Goal: Task Accomplishment & Management: Use online tool/utility

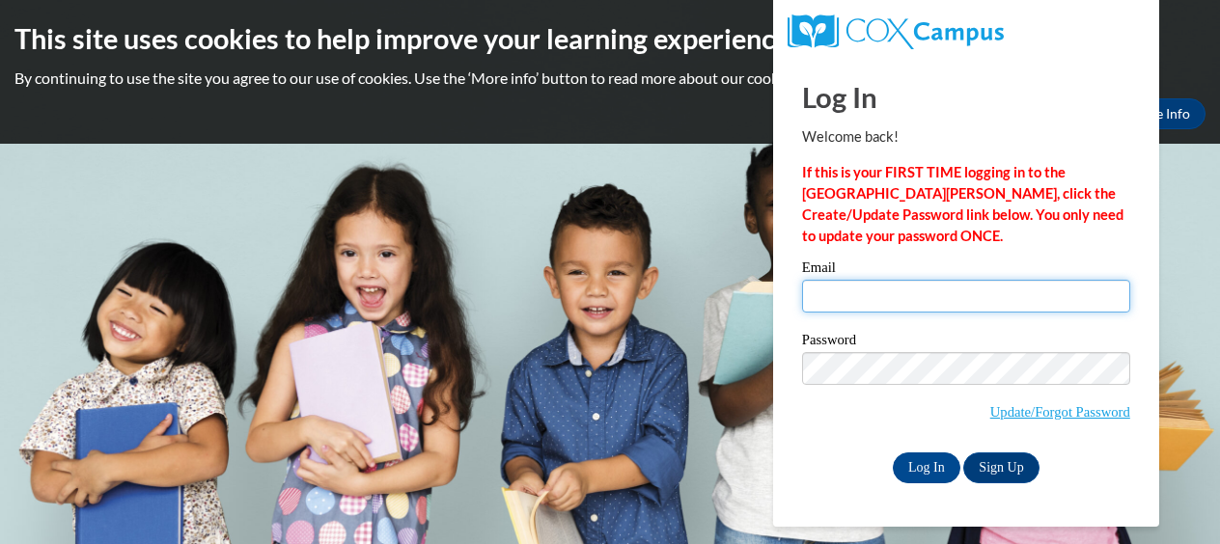
click at [856, 298] on input "Email" at bounding box center [966, 296] width 328 height 33
type input "veasley.april.d@muscogee.k12.ga.us"
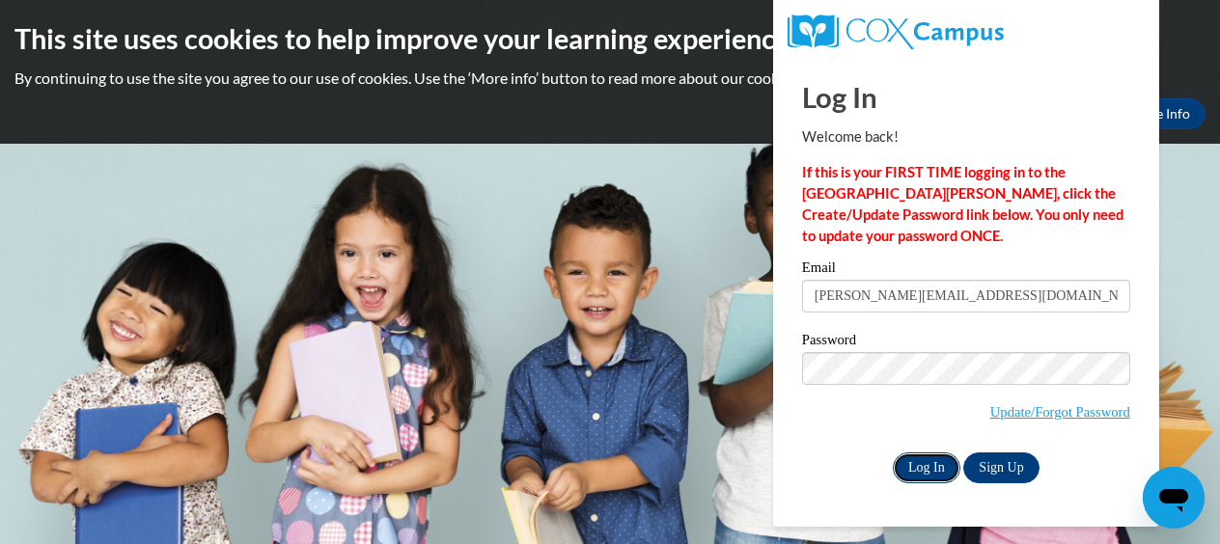
click at [931, 458] on input "Log In" at bounding box center [927, 468] width 68 height 31
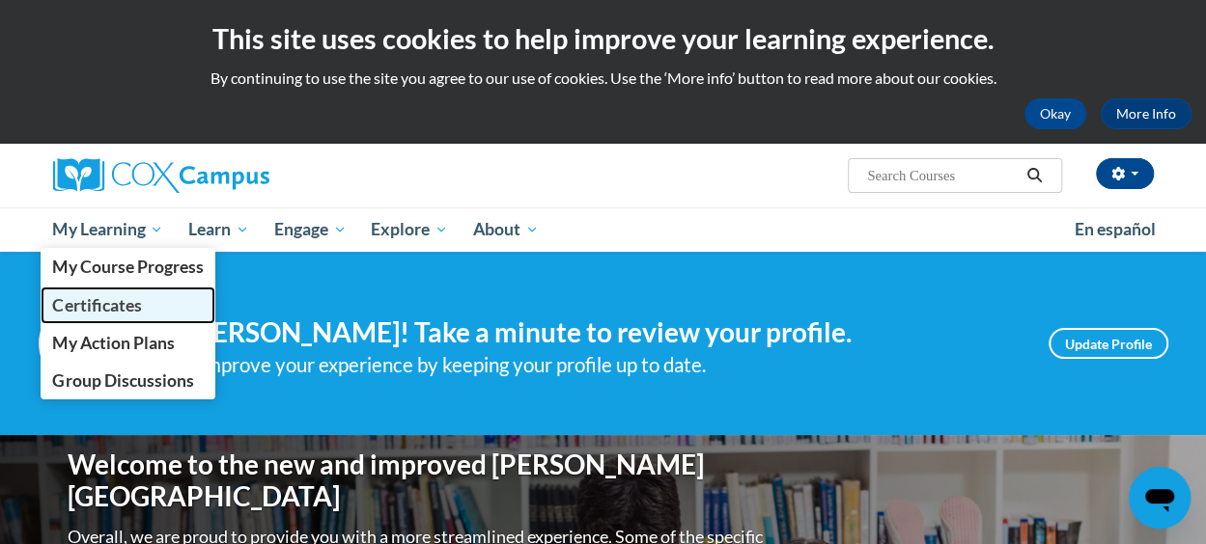
click at [115, 297] on span "Certificates" at bounding box center [96, 305] width 89 height 20
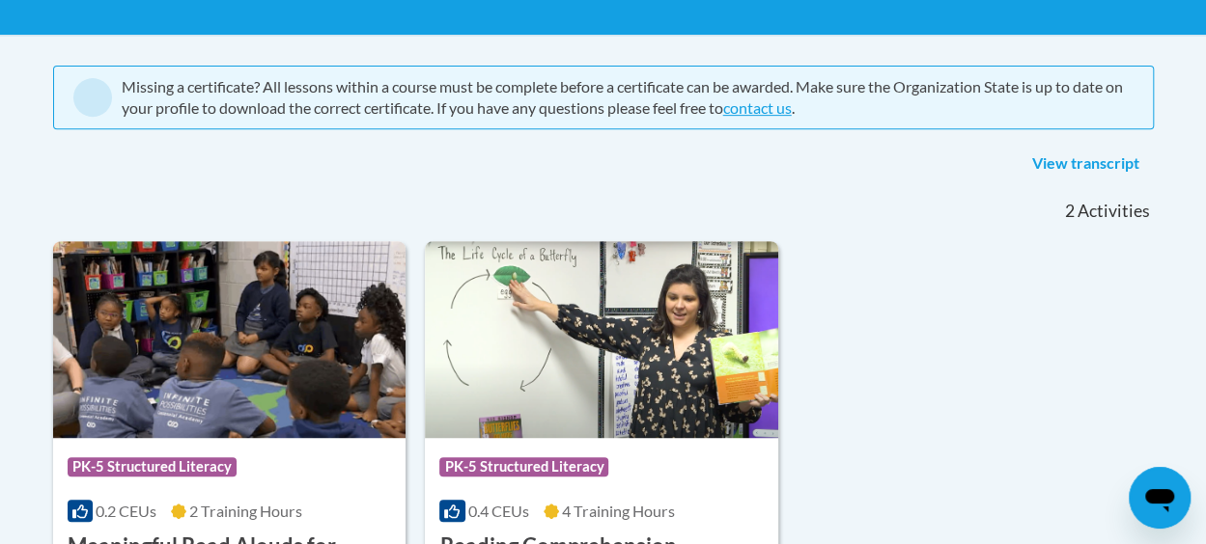
scroll to position [367, 0]
click at [1118, 160] on link "View transcript" at bounding box center [1085, 164] width 136 height 31
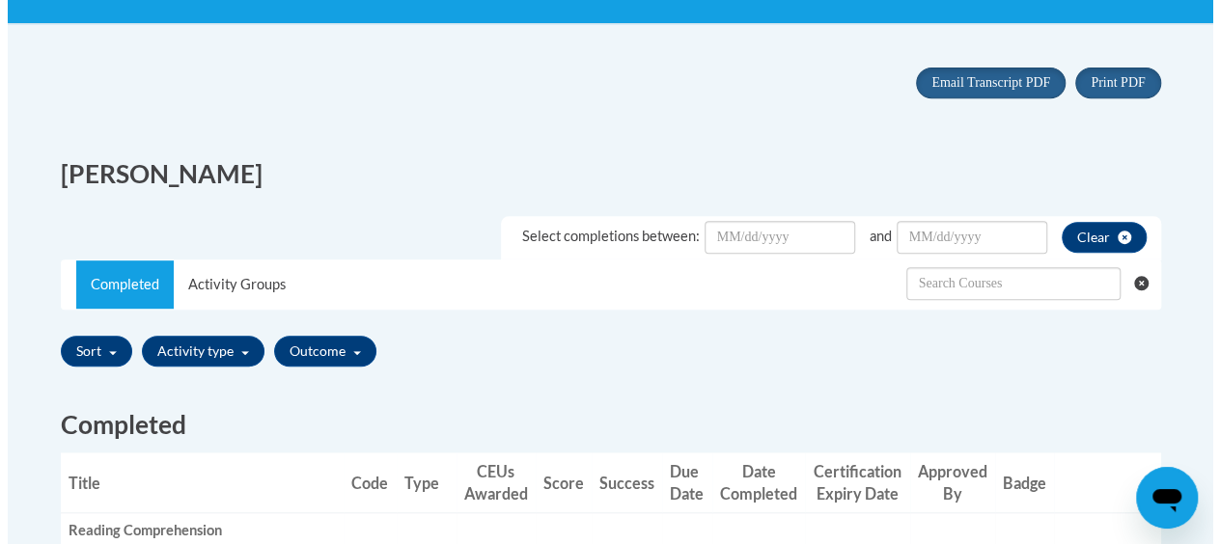
scroll to position [373, 0]
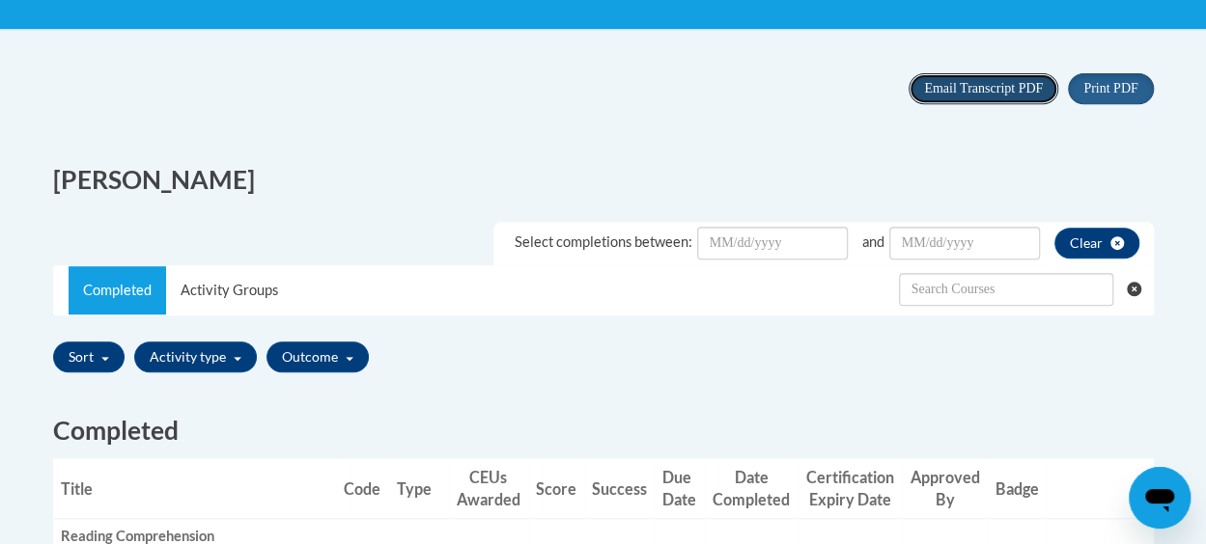
click at [1031, 91] on span "Email Transcript PDF" at bounding box center [983, 88] width 119 height 14
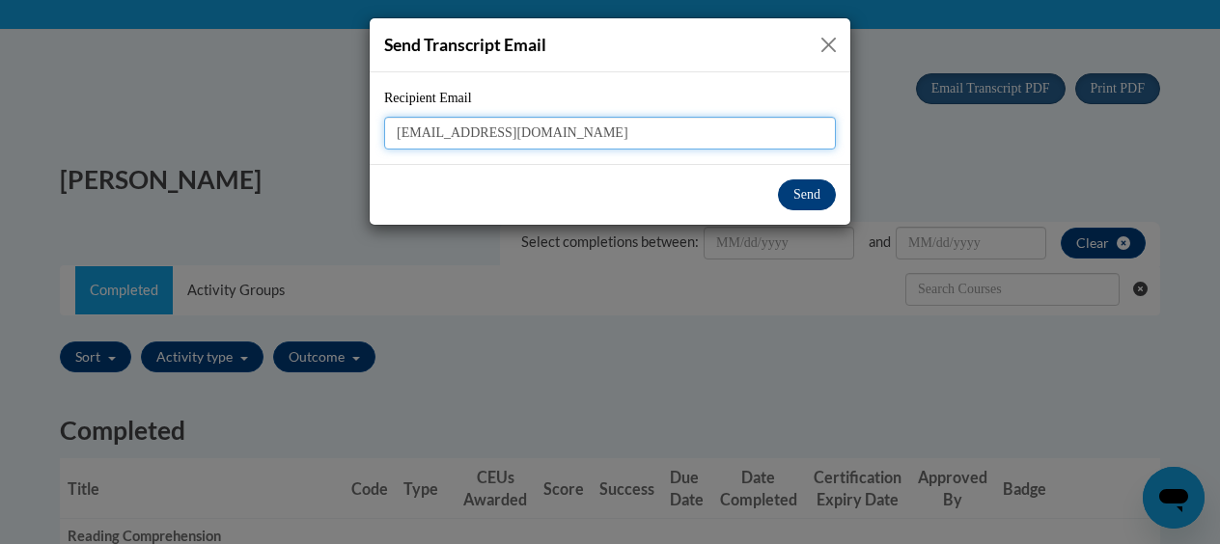
type input "[EMAIL_ADDRESS][DOMAIN_NAME]"
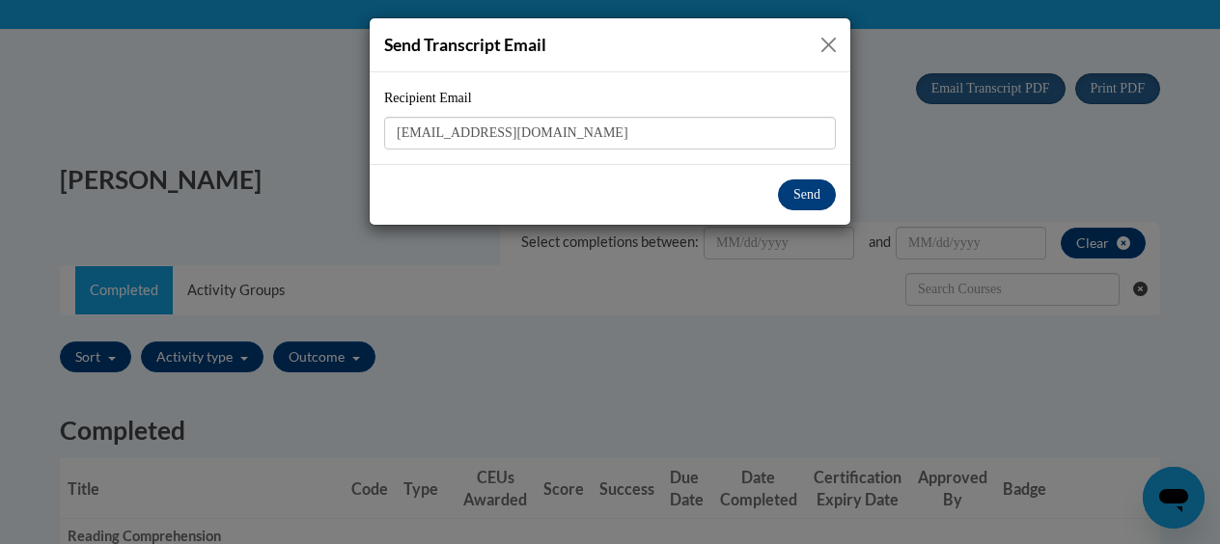
click at [808, 200] on button "Send" at bounding box center [807, 195] width 58 height 31
click at [806, 207] on button "Send" at bounding box center [807, 195] width 58 height 31
